Goal: Navigation & Orientation: Find specific page/section

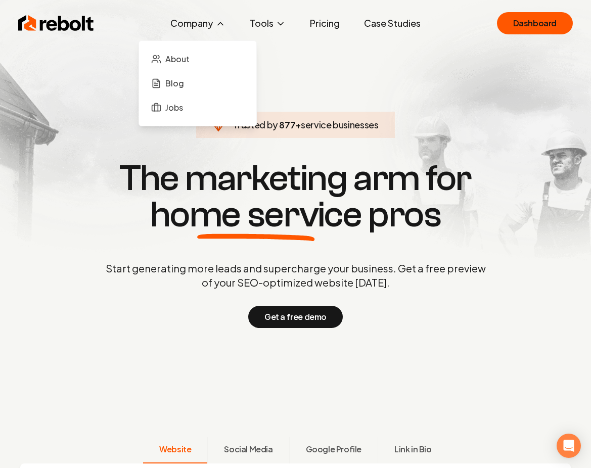
click at [213, 28] on button "Company" at bounding box center [197, 23] width 71 height 20
click at [197, 52] on link "About" at bounding box center [197, 59] width 101 height 20
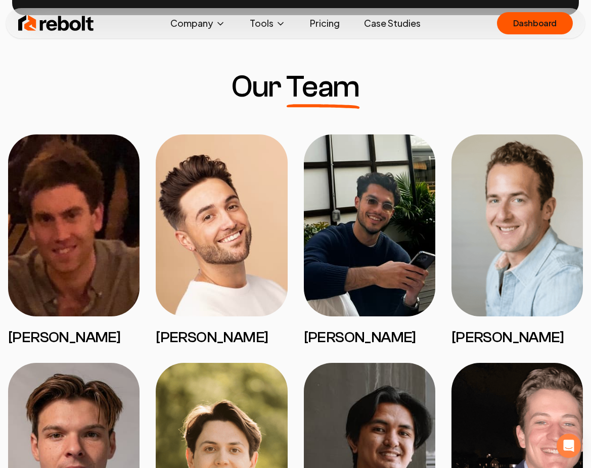
scroll to position [808, 0]
